Goal: Task Accomplishment & Management: Manage account settings

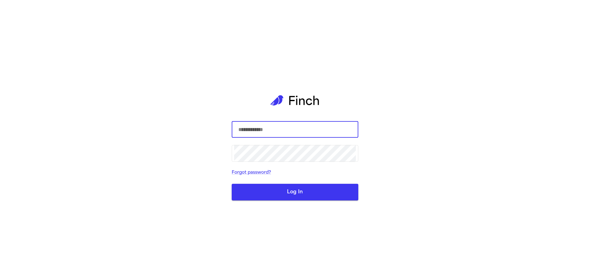
type input "**********"
click at [276, 195] on button "Log In" at bounding box center [295, 192] width 127 height 17
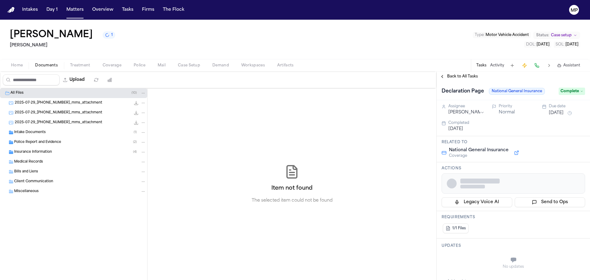
click at [78, 16] on nav "Intakes Day 1 Matters Overview Tasks Firms The Flock MP" at bounding box center [295, 10] width 590 height 20
click at [74, 7] on button "Matters" at bounding box center [75, 9] width 22 height 11
click at [69, 10] on button "Matters" at bounding box center [75, 9] width 22 height 11
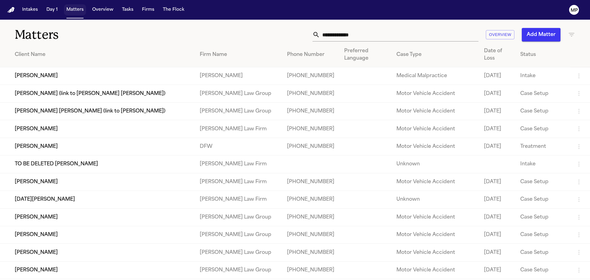
click at [69, 10] on button "Matters" at bounding box center [75, 9] width 22 height 11
click at [346, 34] on input "text" at bounding box center [399, 35] width 159 height 14
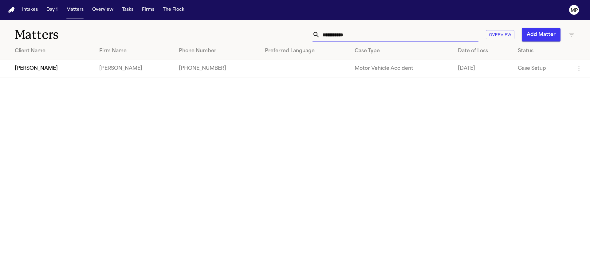
type input "**********"
click at [223, 70] on td "[PHONE_NUMBER]" at bounding box center [217, 69] width 86 height 18
click at [105, 66] on td "[PERSON_NAME]" at bounding box center [134, 69] width 80 height 18
click at [34, 71] on td "[PERSON_NAME]" at bounding box center [47, 69] width 94 height 18
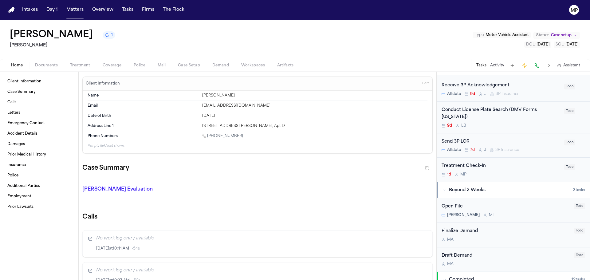
scroll to position [215, 0]
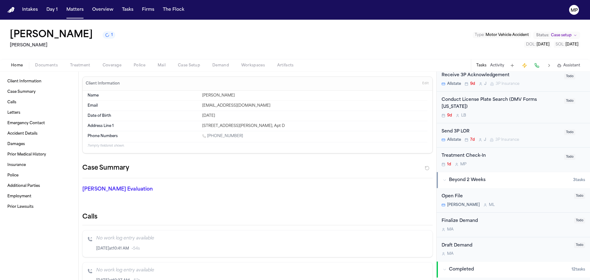
click at [491, 168] on div "Treatment Check-In 1d M P Todo" at bounding box center [513, 159] width 153 height 24
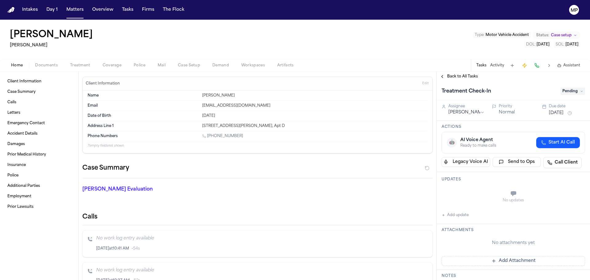
click at [440, 75] on button "Back to All Tasks" at bounding box center [459, 76] width 44 height 5
